Goal: Task Accomplishment & Management: Use online tool/utility

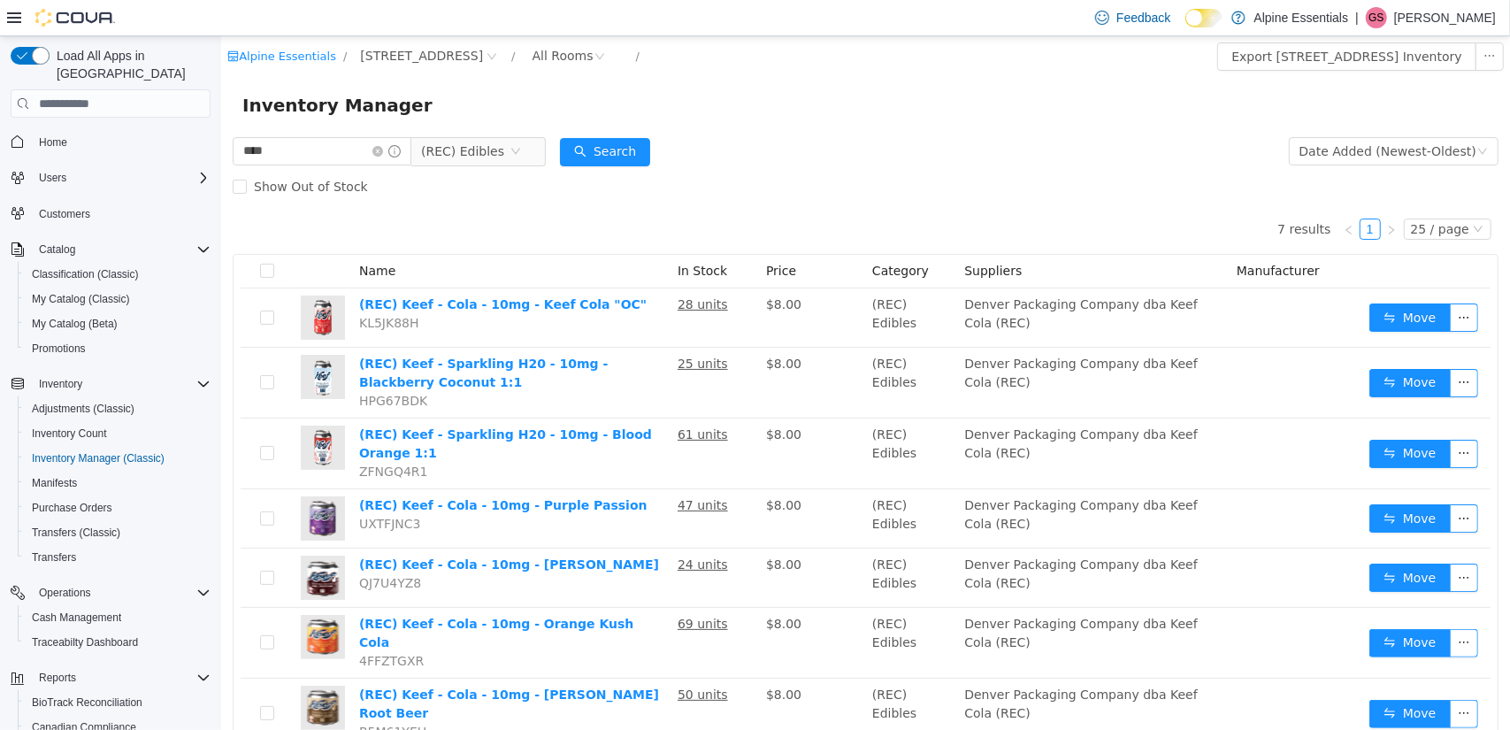
scroll to position [33, 0]
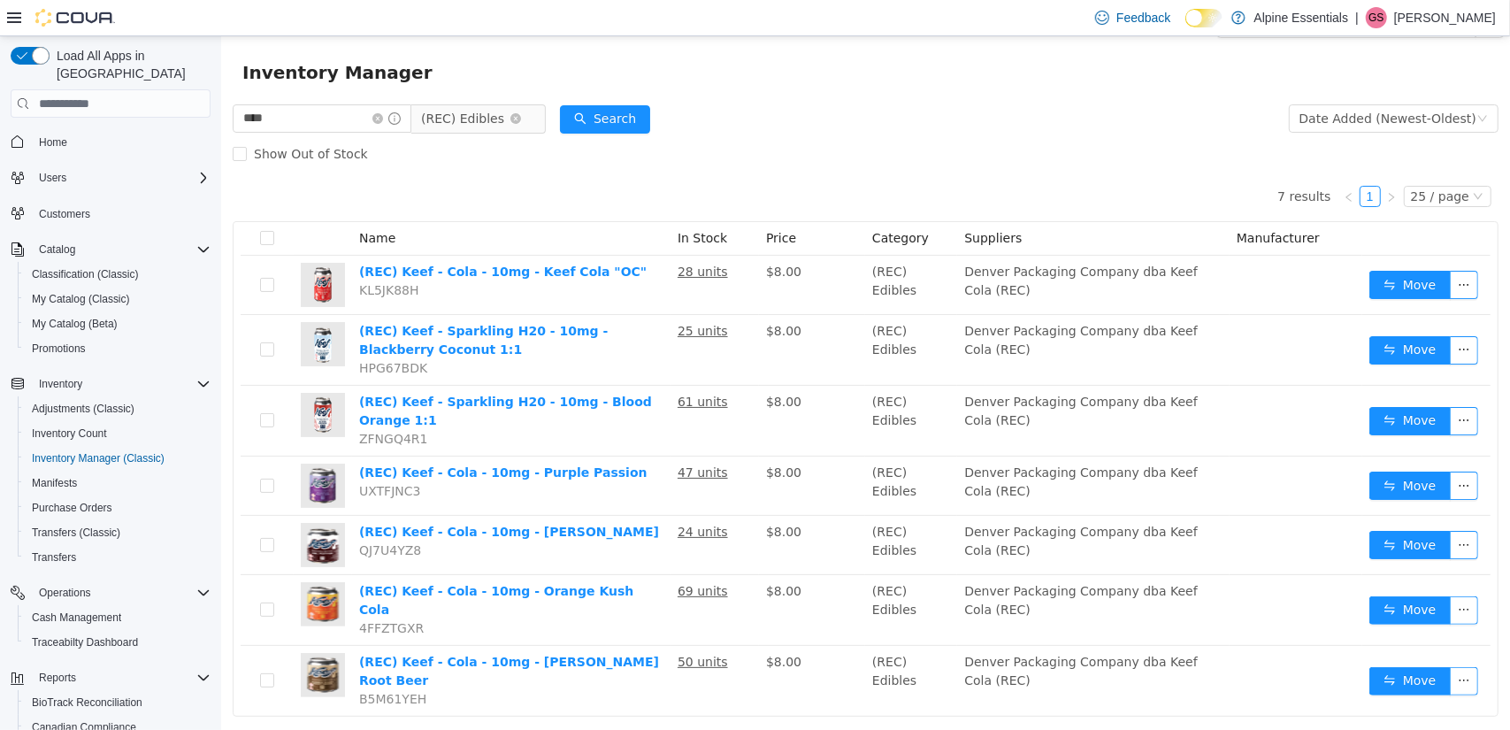
click at [520, 118] on icon "icon: close-circle" at bounding box center [515, 118] width 11 height 11
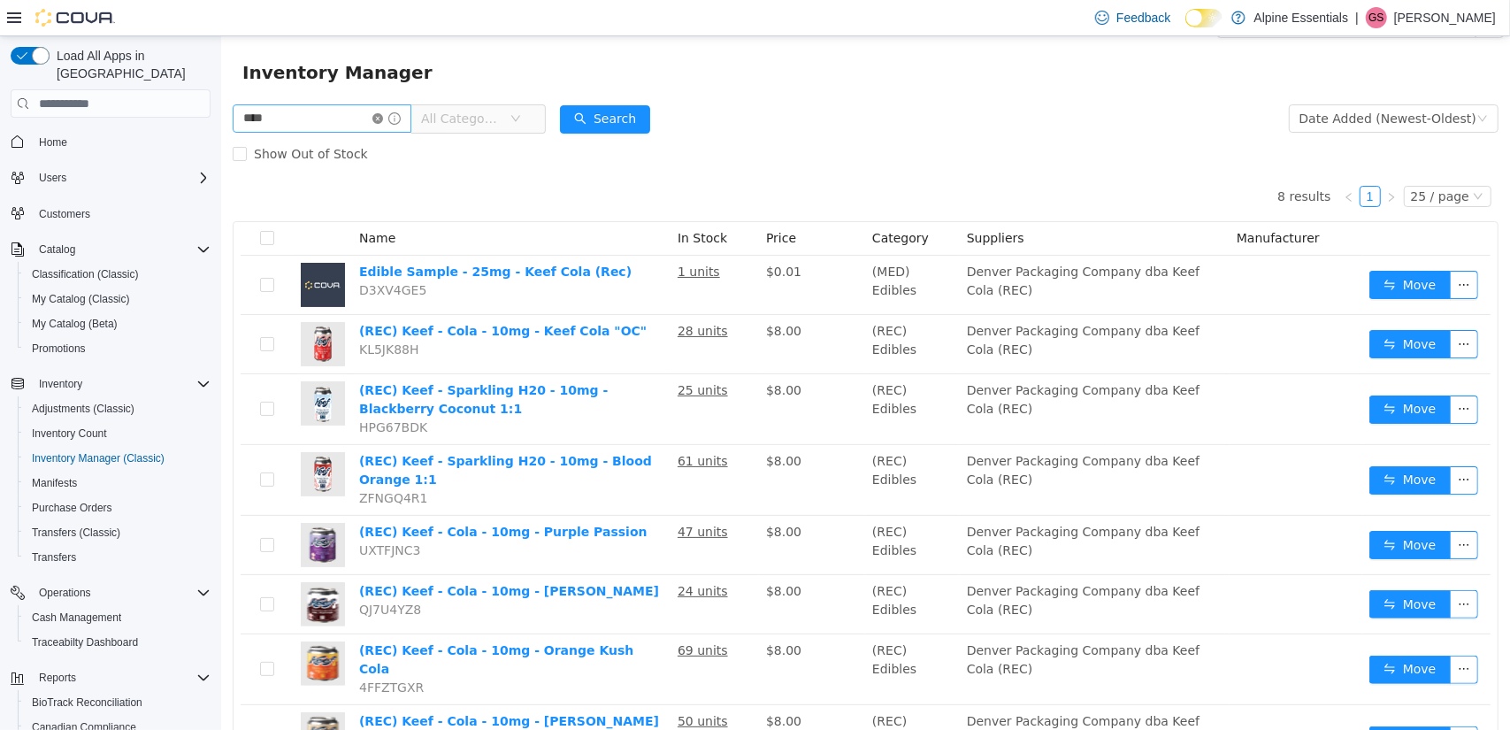
click at [382, 119] on icon "icon: close-circle" at bounding box center [377, 118] width 11 height 11
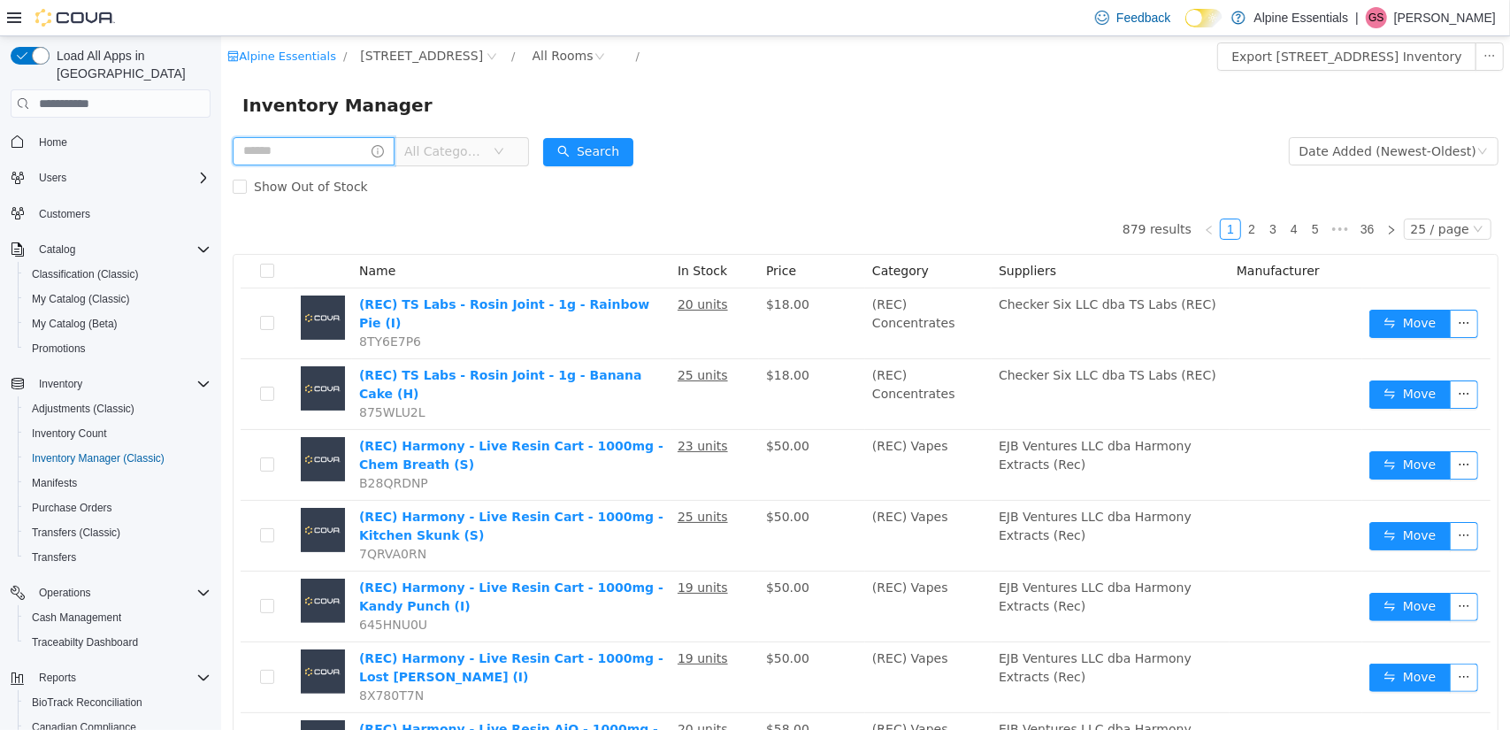
click at [301, 150] on input "text" at bounding box center [313, 151] width 162 height 28
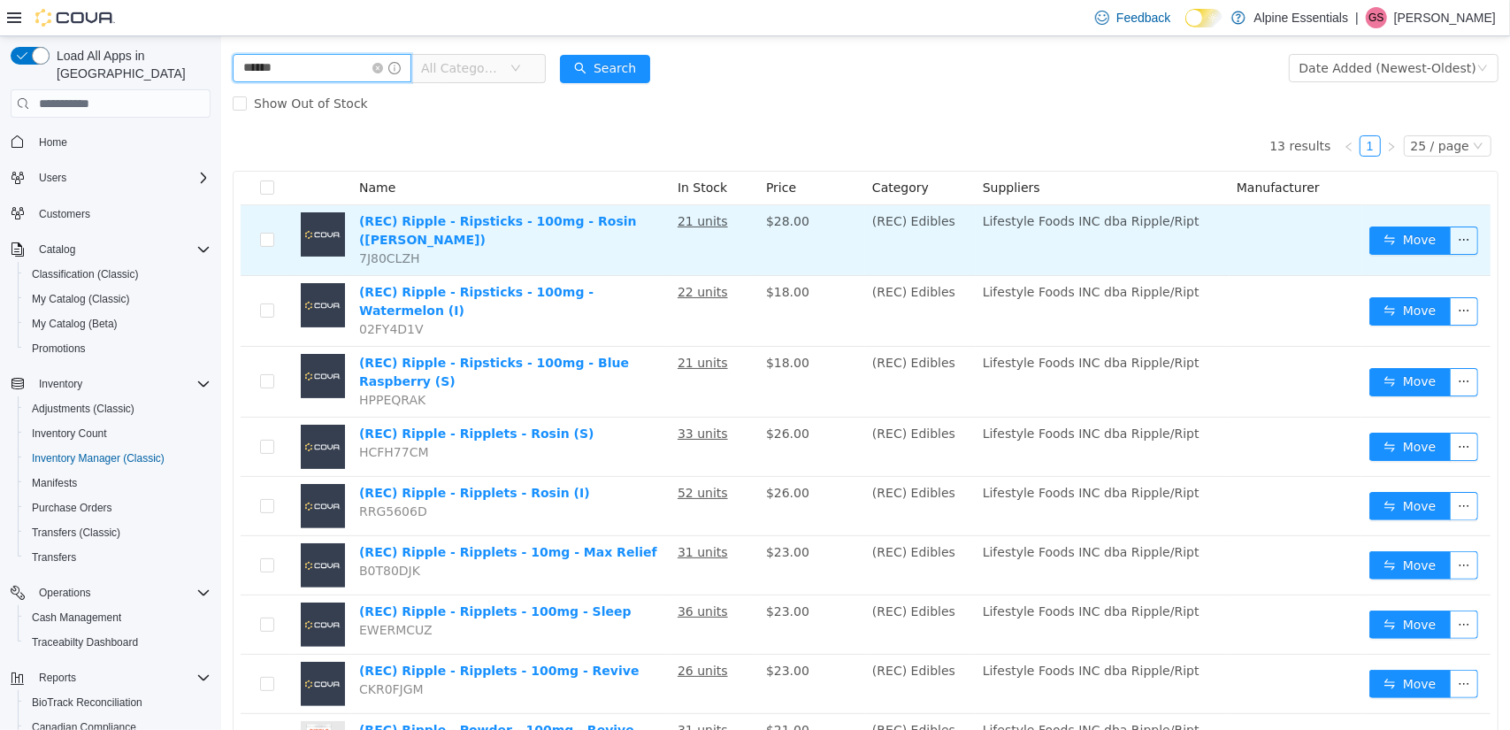
scroll to position [88, 0]
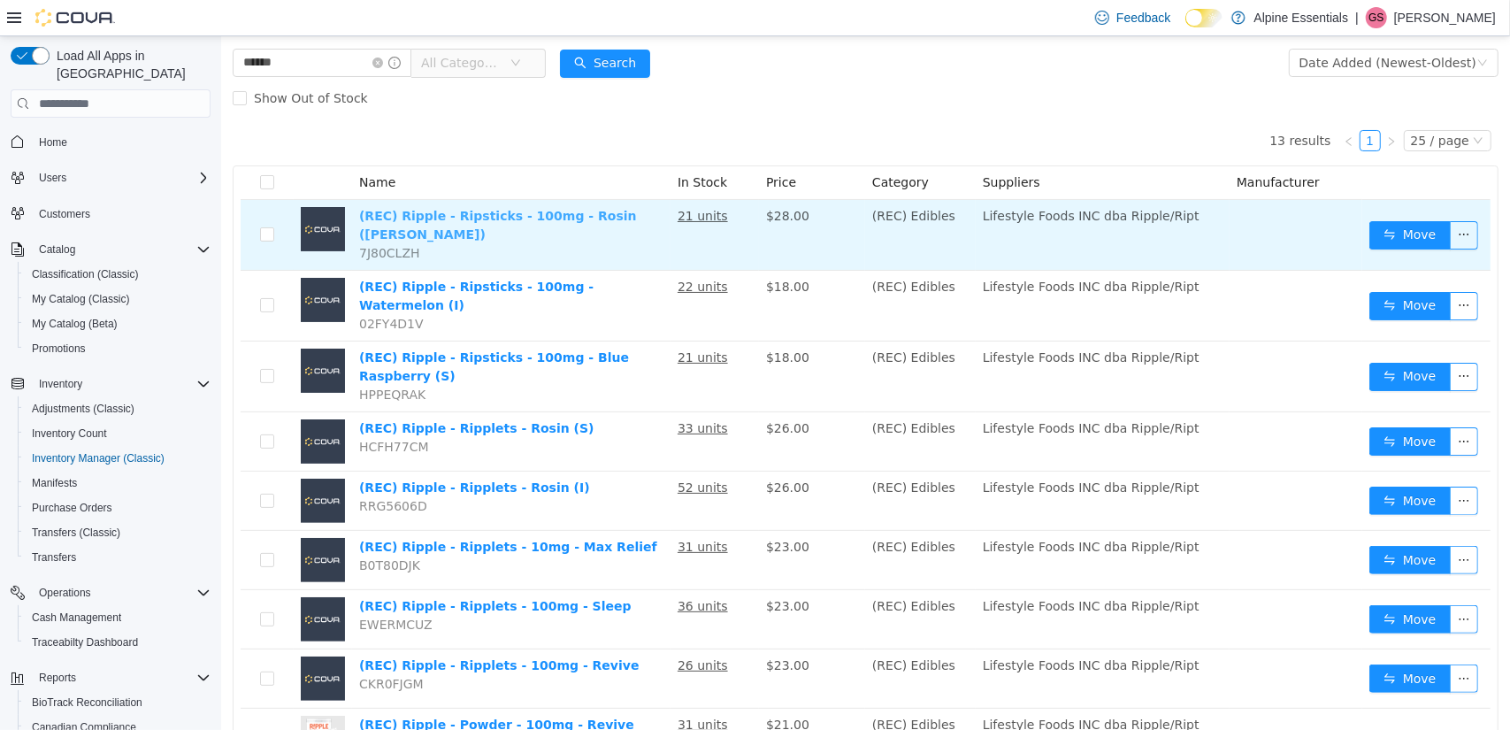
click at [563, 213] on link "(REC) Ripple - Ripsticks - 100mg - Rosin ([PERSON_NAME])" at bounding box center [497, 225] width 278 height 33
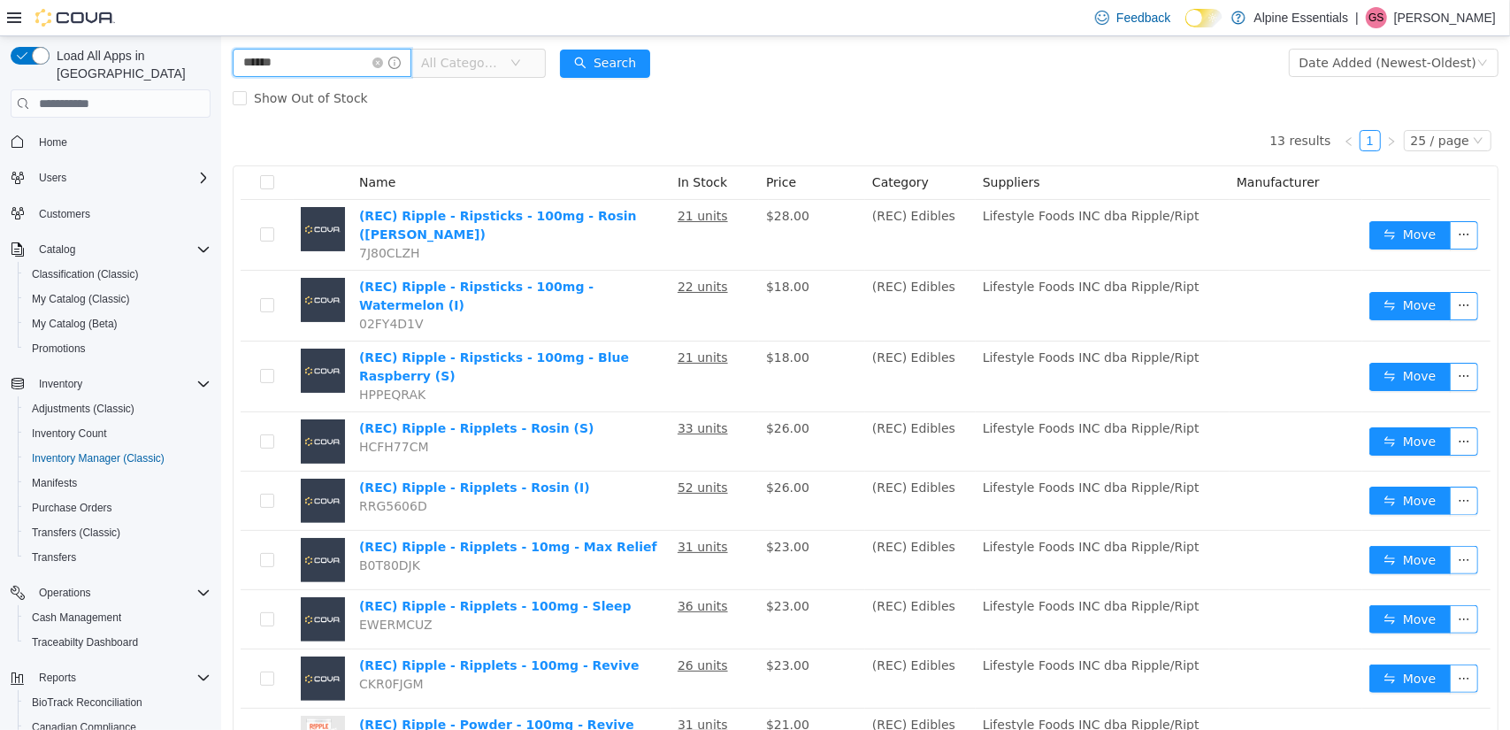
click at [303, 65] on input "******" at bounding box center [321, 63] width 179 height 28
type input "*"
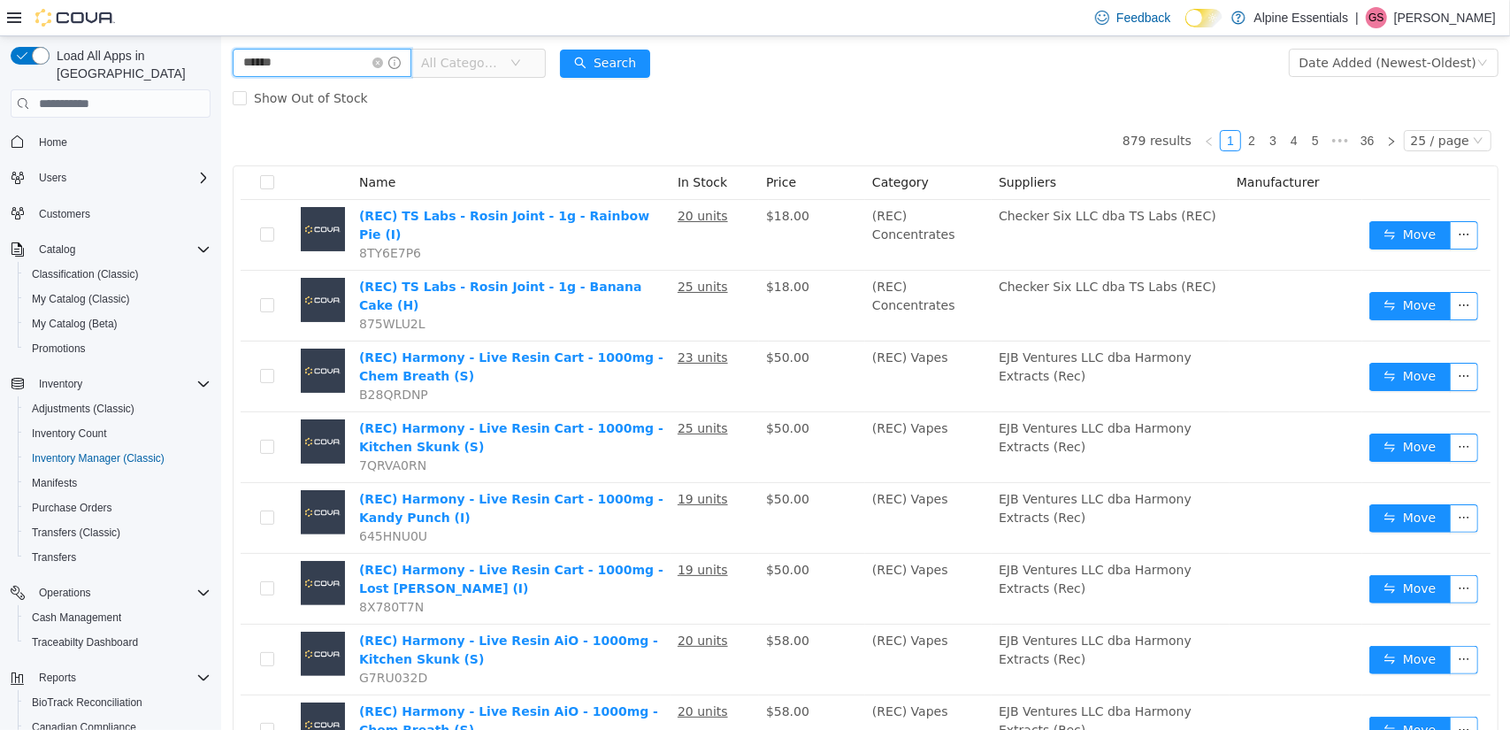
type input "******"
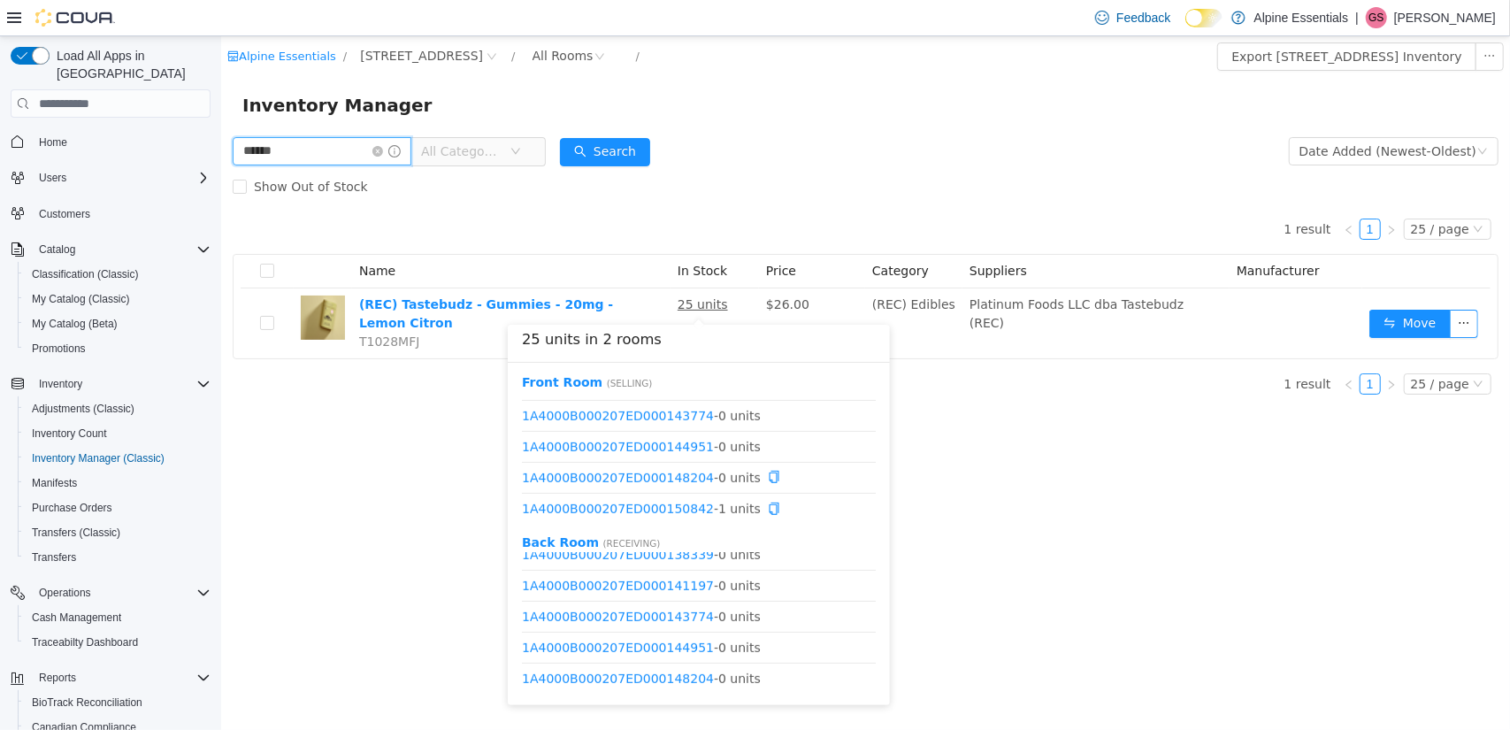
scroll to position [641, 0]
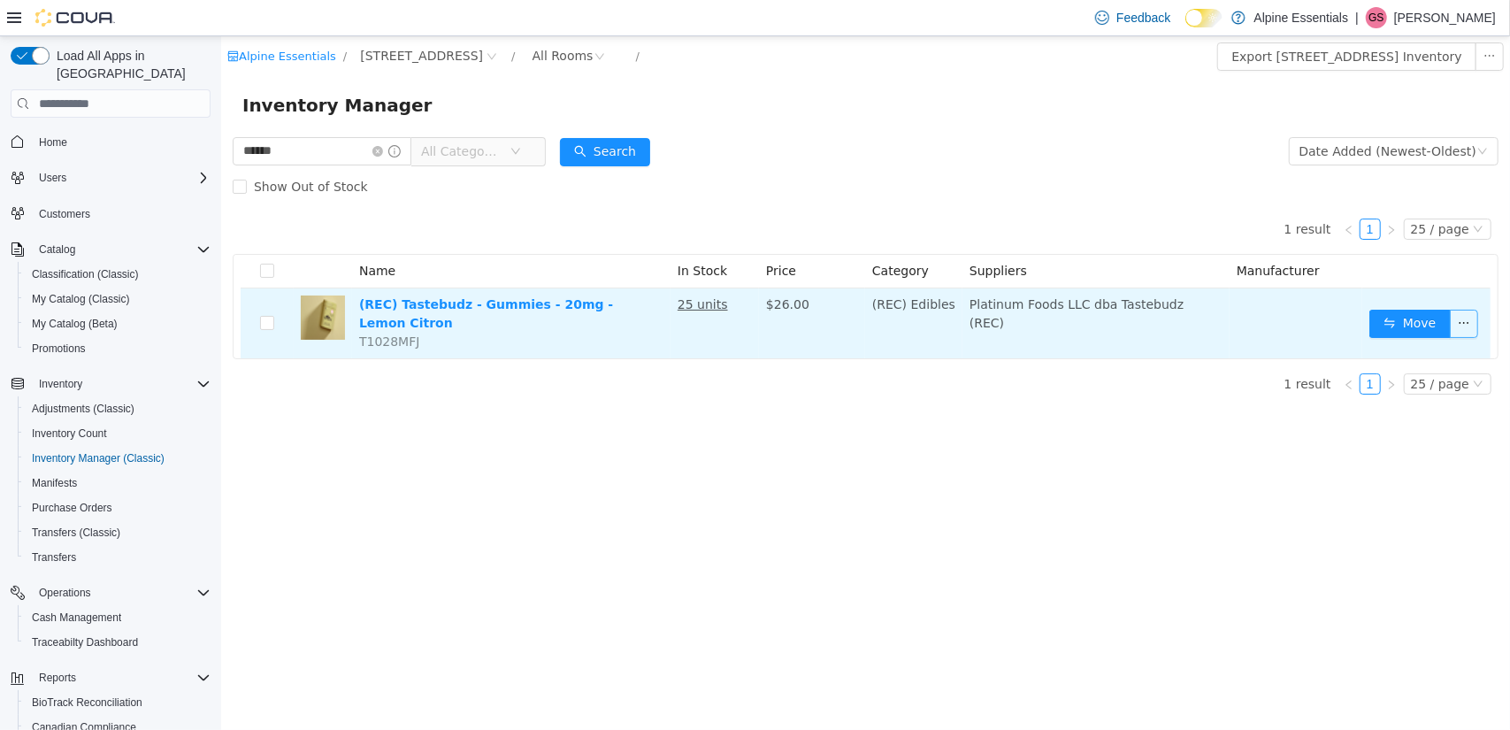
click at [1461, 313] on button "button" at bounding box center [1463, 324] width 28 height 28
click at [1404, 313] on button "Move" at bounding box center [1409, 324] width 81 height 28
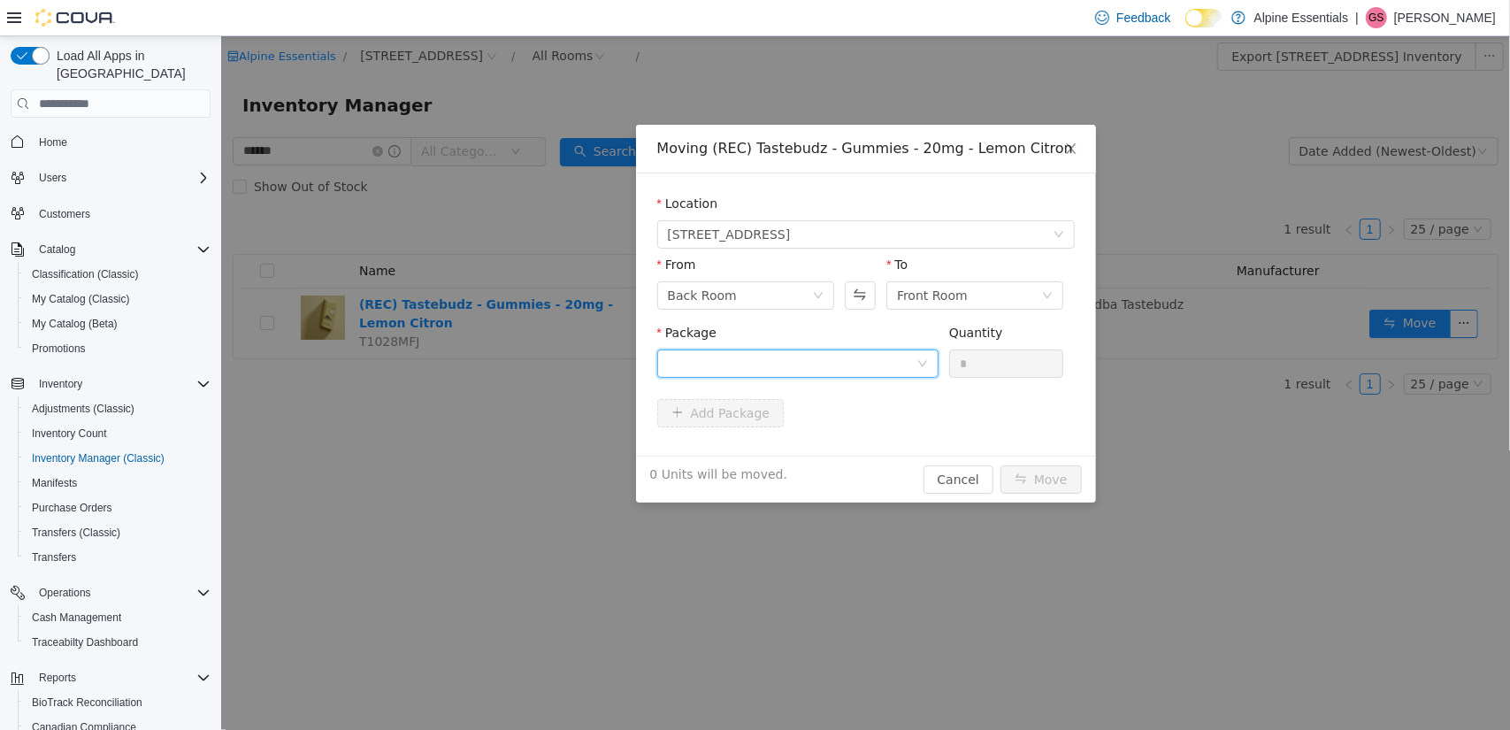
click at [725, 360] on div at bounding box center [791, 363] width 249 height 27
click at [790, 434] on strong "1A4000B000207ED000151873" at bounding box center [772, 427] width 211 height 14
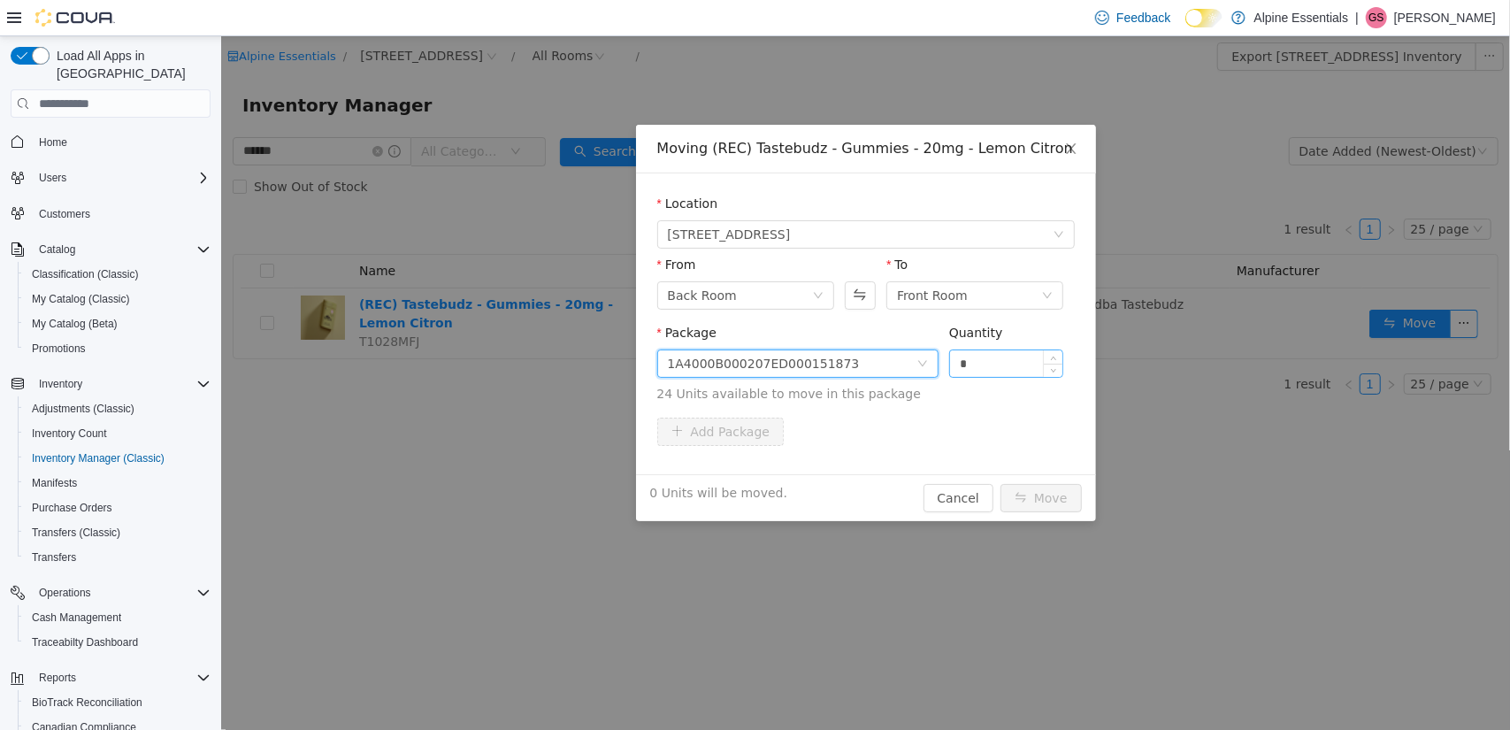
click at [1006, 370] on input "*" at bounding box center [1005, 363] width 113 height 27
type input "**"
click at [1039, 478] on div "24 Units will be moved. Cancel Move" at bounding box center [865, 497] width 460 height 47
click at [1052, 501] on button "Move" at bounding box center [1040, 498] width 81 height 28
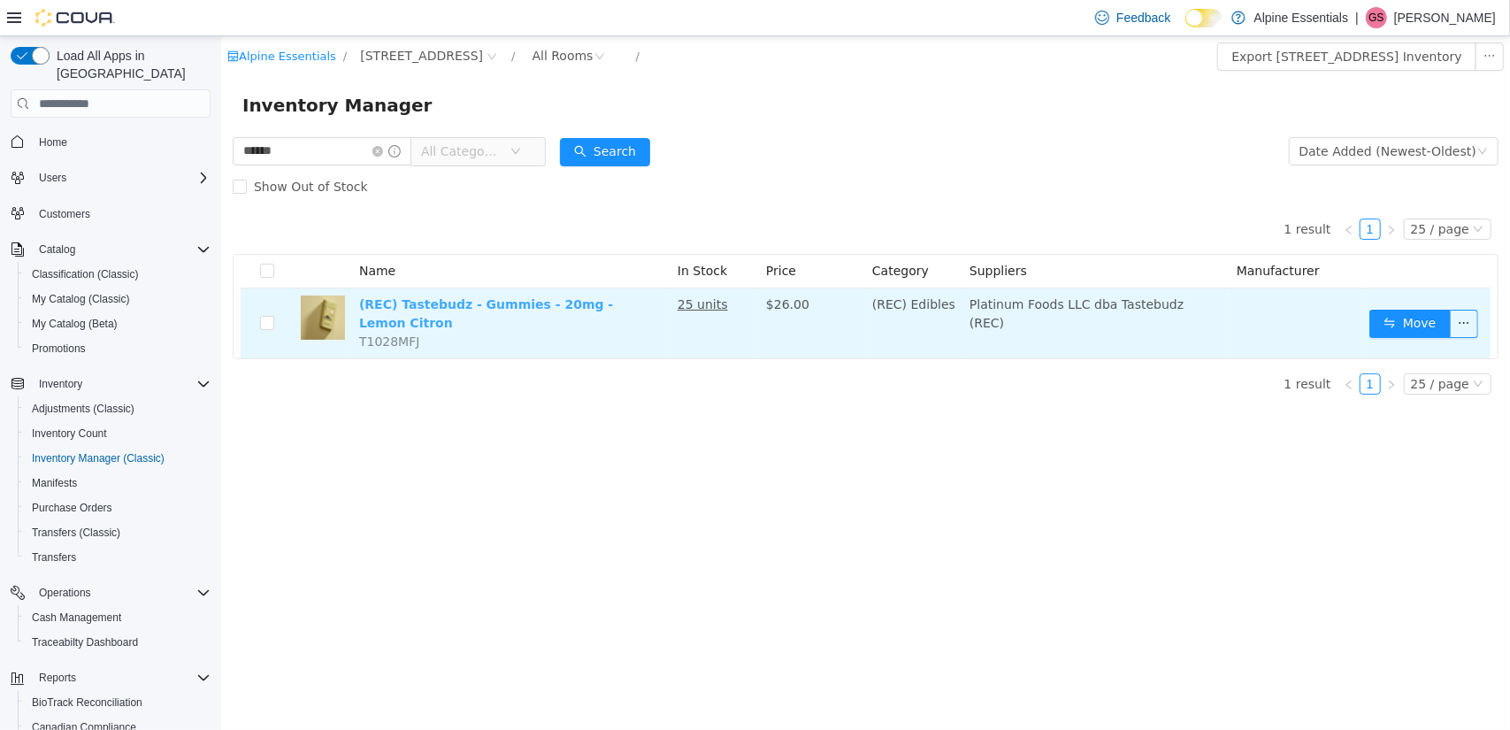
click at [520, 304] on link "(REC) Tastebudz - Gummies - 20mg - Lemon Citron" at bounding box center [485, 313] width 254 height 33
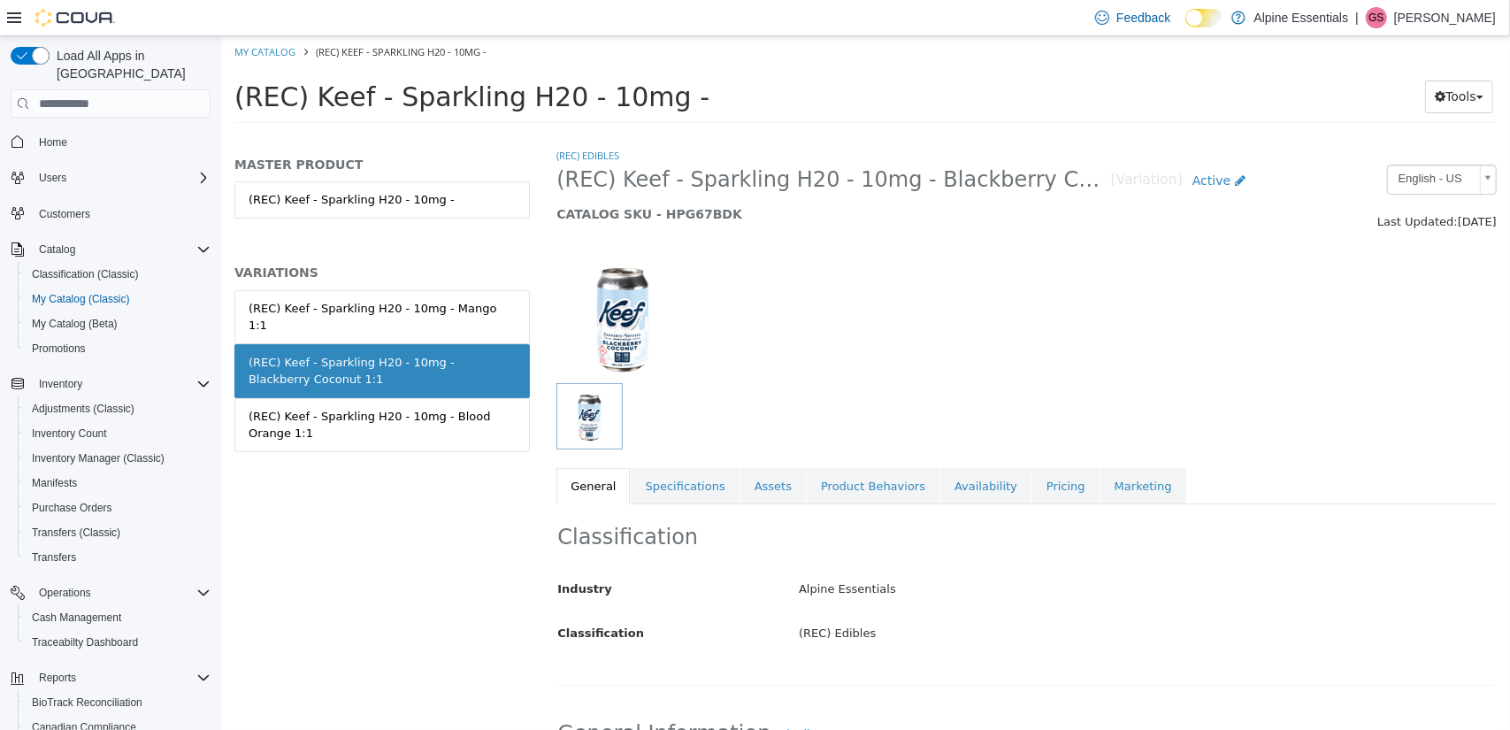
scroll to position [354, 0]
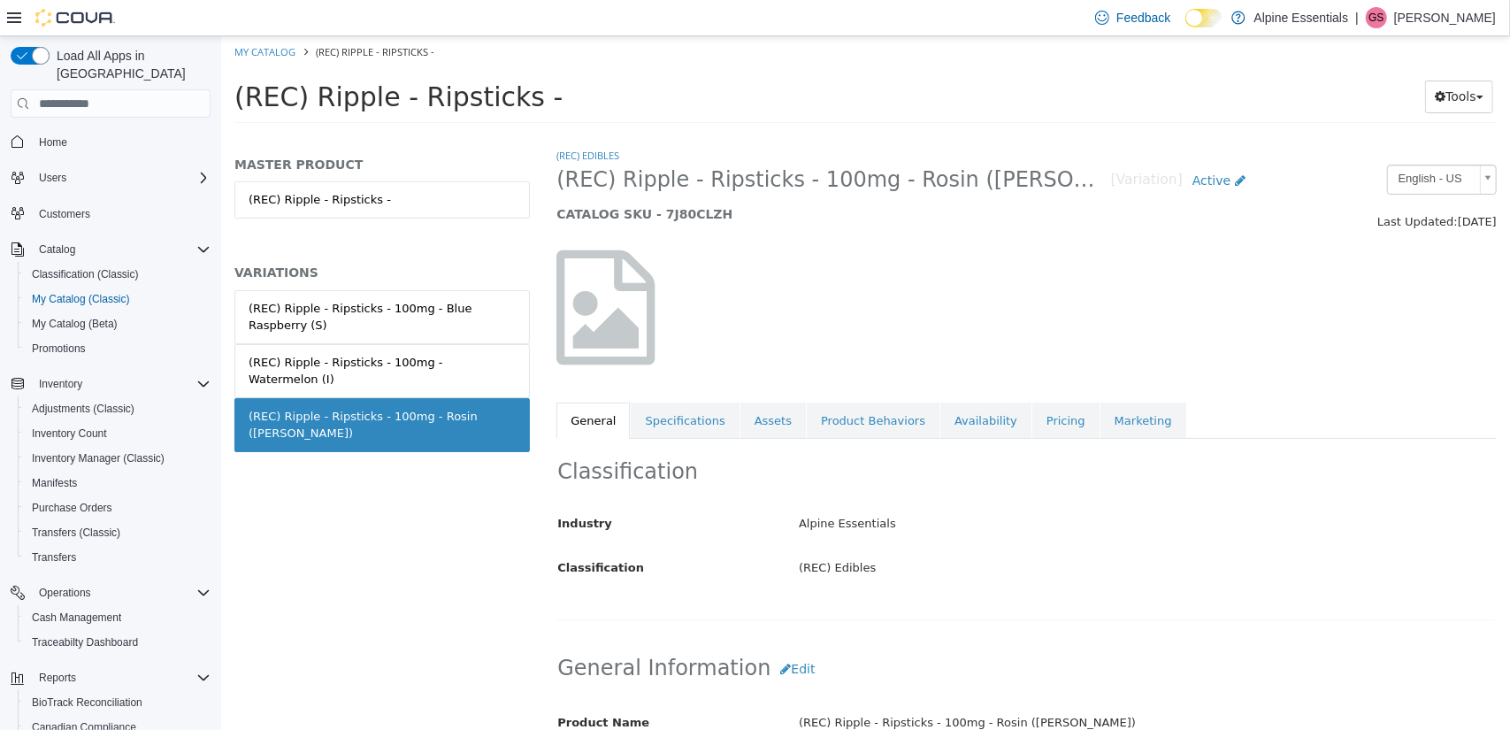
scroll to position [354, 0]
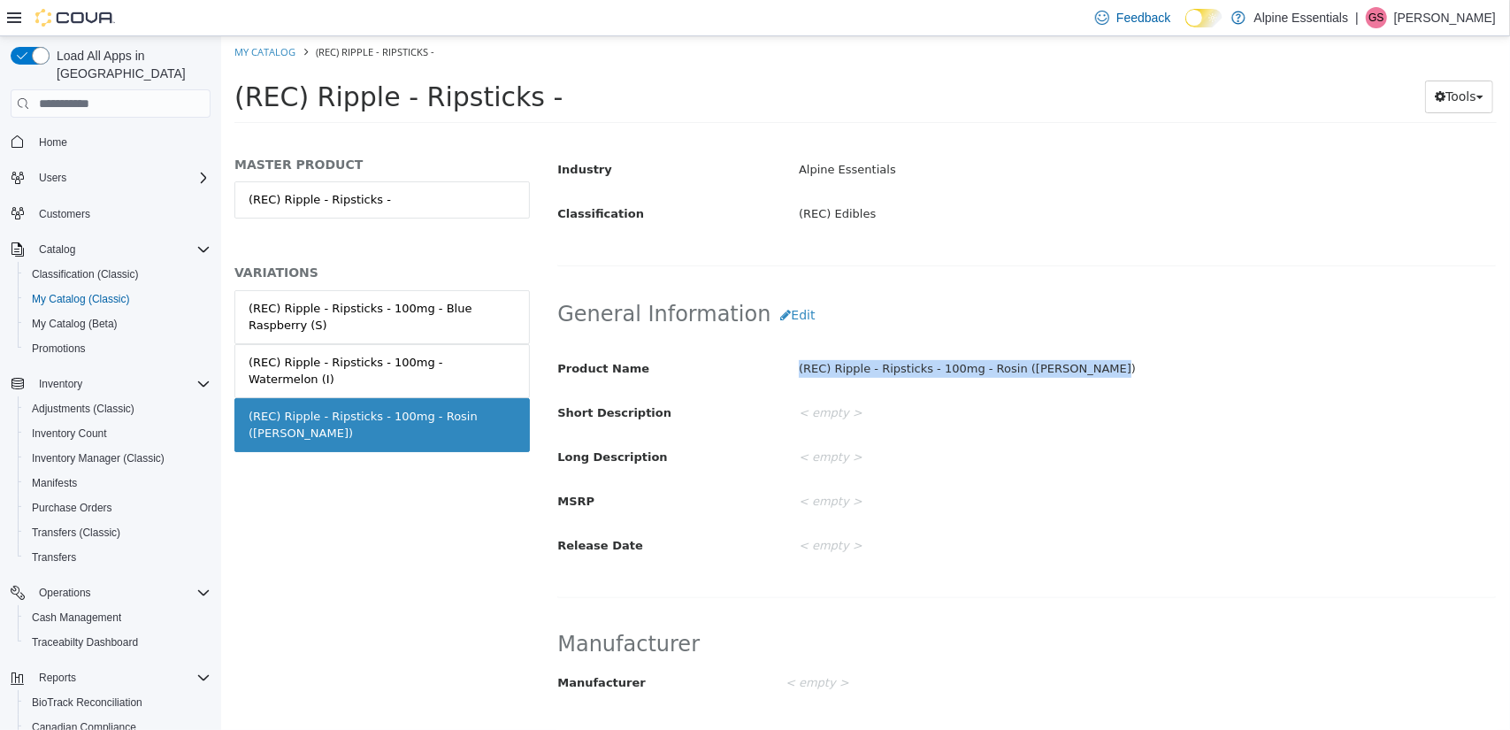
drag, startPoint x: 795, startPoint y: 370, endPoint x: 1082, endPoint y: 362, distance: 286.8
click at [1082, 362] on div "(REC) Ripple - Ripsticks - 100mg - Rosin ([PERSON_NAME])" at bounding box center [1147, 369] width 724 height 31
copy div "(REC) Ripple - Ripsticks - 100mg - Rosin ([PERSON_NAME])"
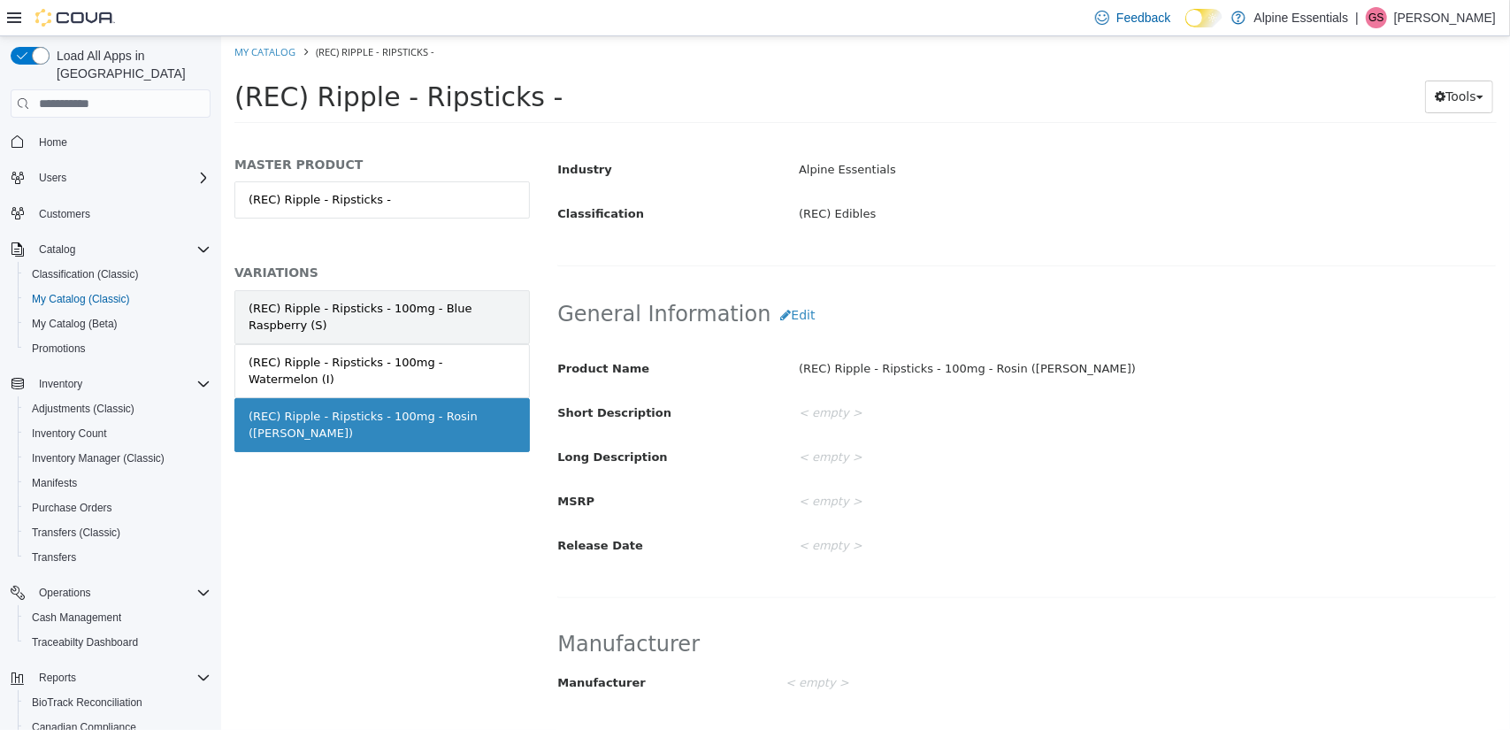
click at [413, 309] on div "(REC) Ripple - Ripsticks - 100mg - Blue Raspberry (S)" at bounding box center [381, 317] width 267 height 35
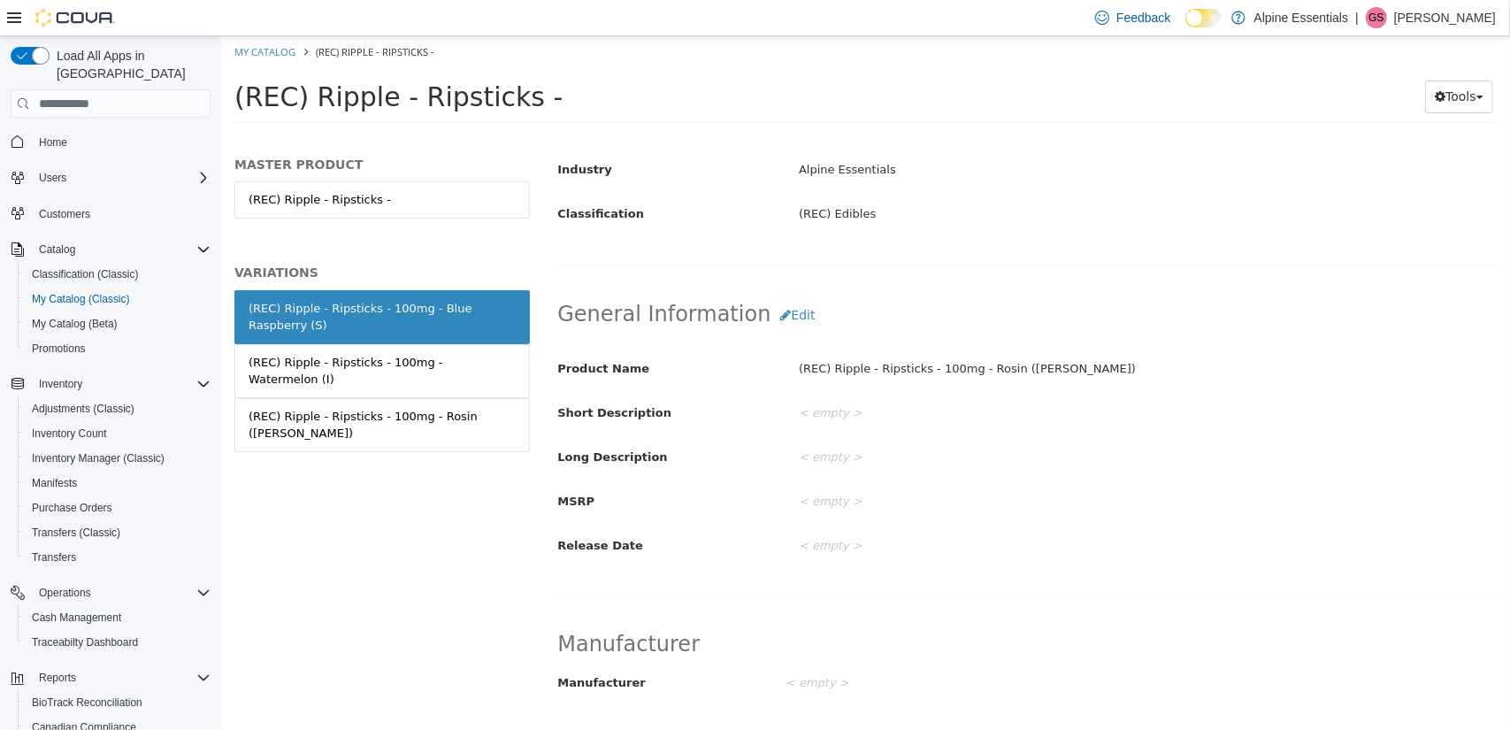
scroll to position [352, 0]
drag, startPoint x: 795, startPoint y: 375, endPoint x: 1061, endPoint y: 373, distance: 266.3
click at [1061, 373] on div "(REC) Ripple - Ripsticks - 100mg - Blue Raspberry (S)" at bounding box center [1147, 371] width 724 height 31
copy div "(REC) Ripple - Ripsticks - 100mg - Blue Raspberry (S)"
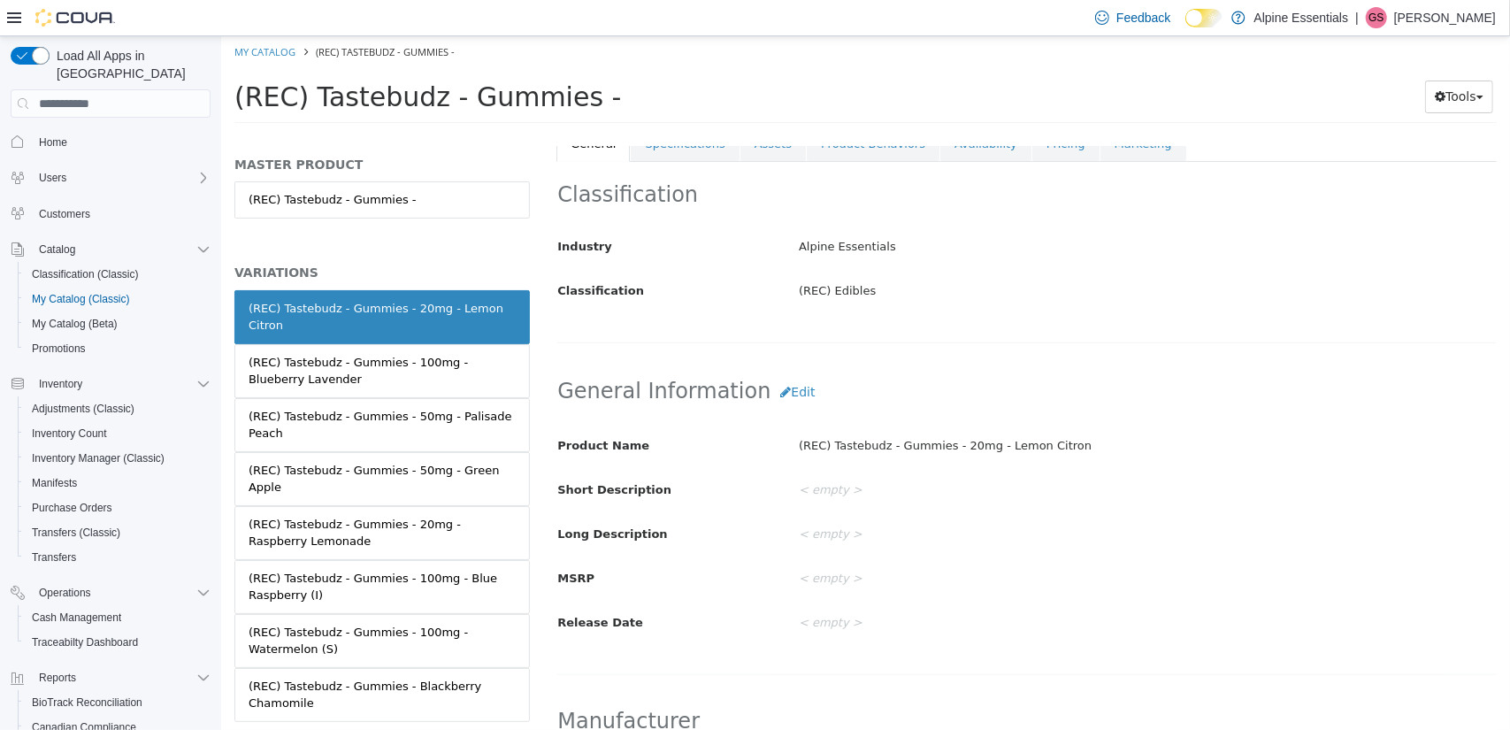
scroll to position [354, 0]
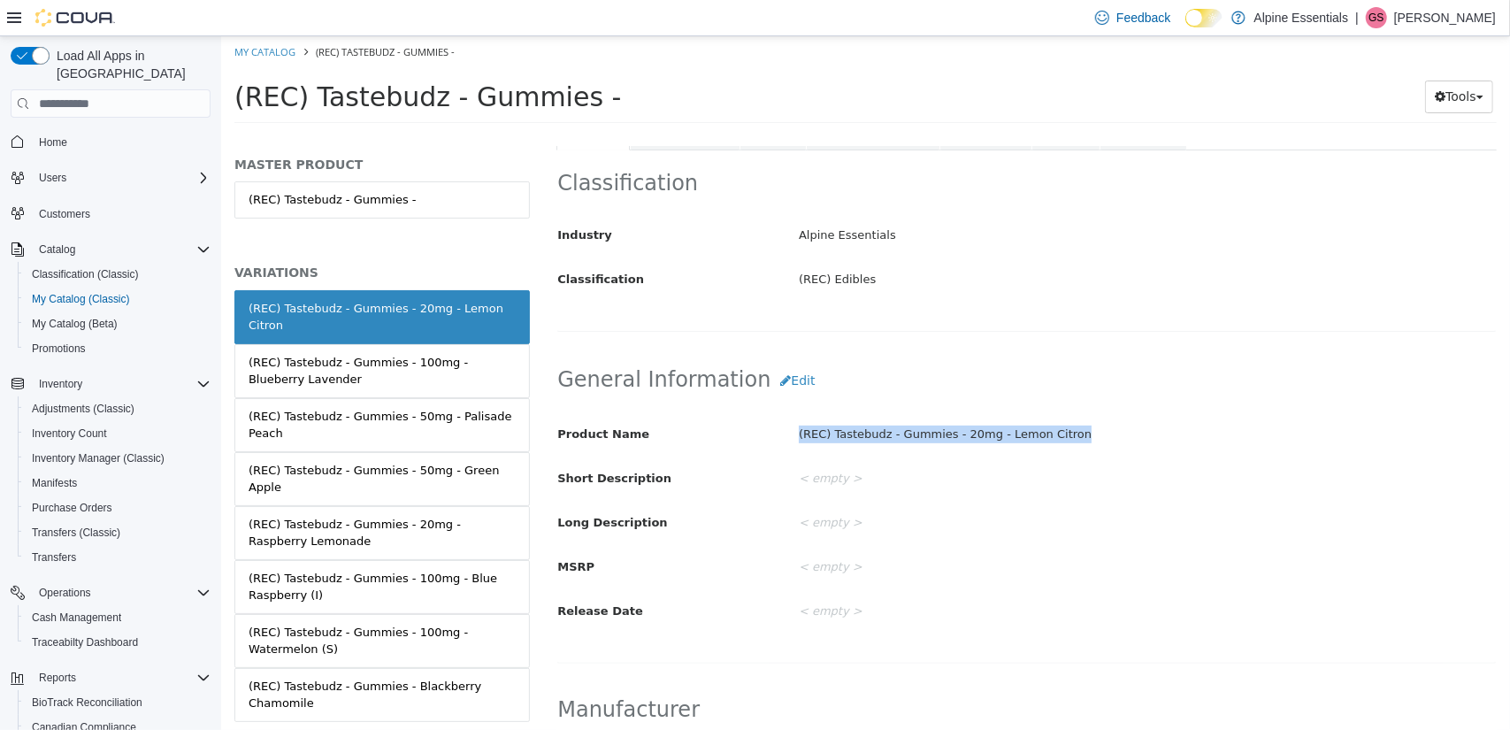
drag, startPoint x: 793, startPoint y: 435, endPoint x: 1054, endPoint y: 443, distance: 261.1
click at [1054, 443] on div "(REC) Tastebudz - Gummies - 20mg - Lemon Citron" at bounding box center [1147, 434] width 724 height 31
copy div "(REC) Tastebudz - Gummies - 20mg - Lemon Citron"
